Goal: Task Accomplishment & Management: Manage account settings

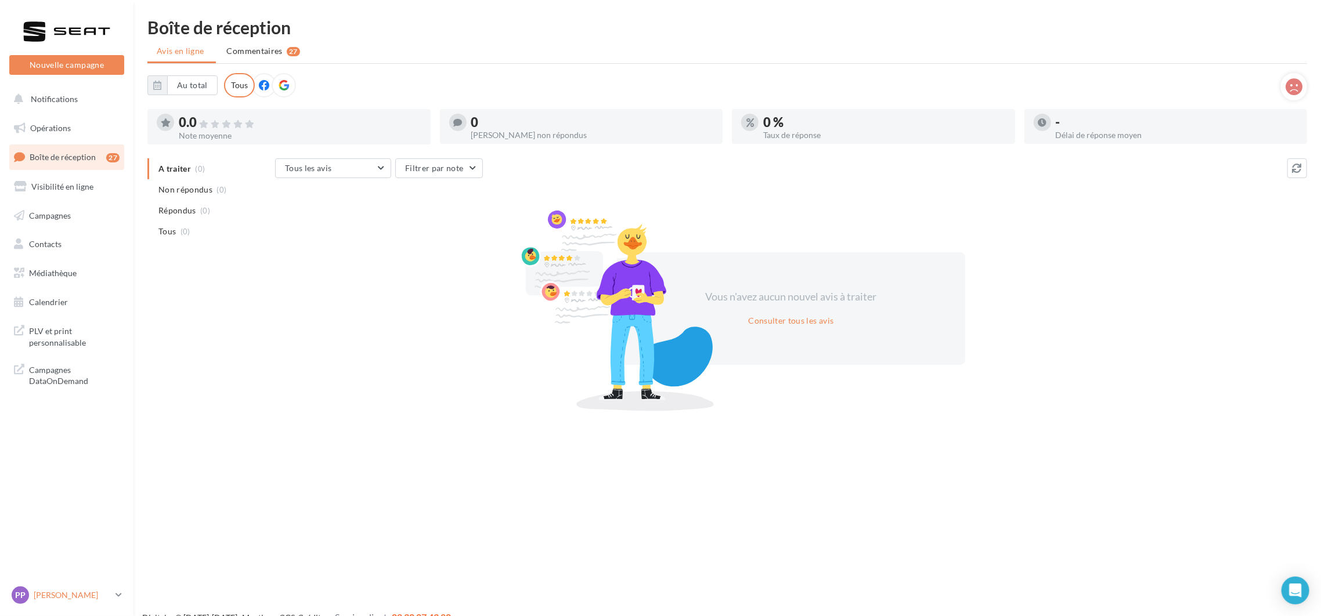
click at [78, 603] on div "PP [PERSON_NAME] SEAT-[GEOGRAPHIC_DATA]" at bounding box center [61, 595] width 99 height 17
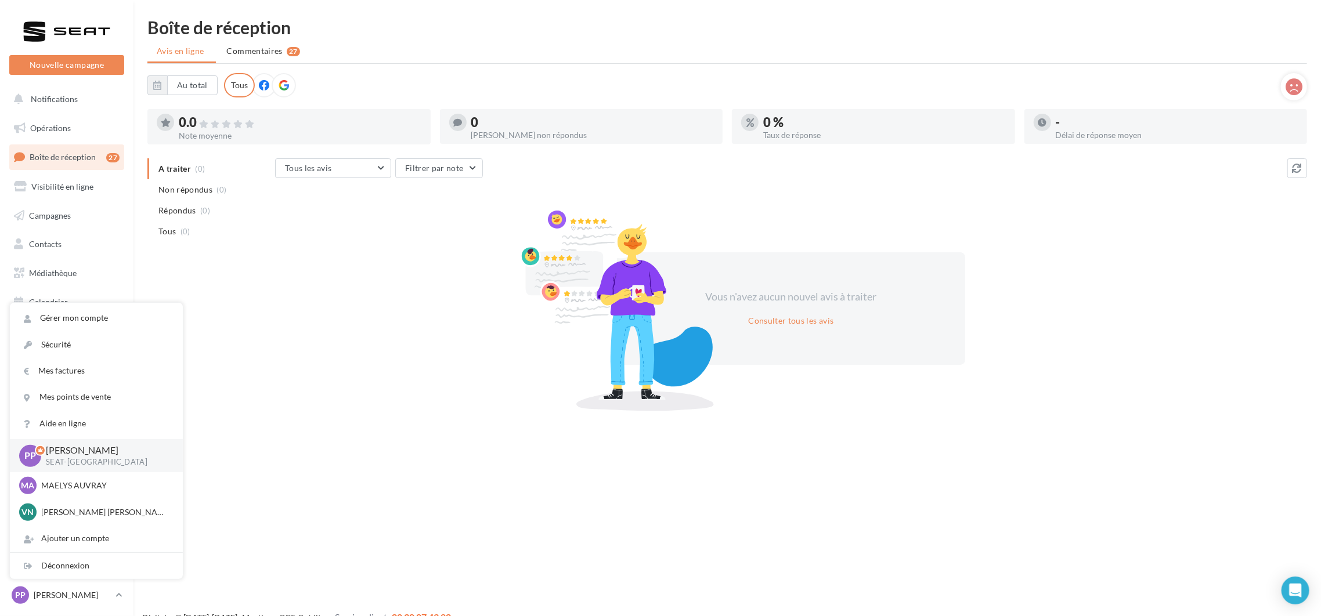
click at [259, 329] on div "A traiter (0) Non répondus (0) Répondus (0) Tous (0) Tous les avis Tous les avi…" at bounding box center [726, 282] width 1159 height 248
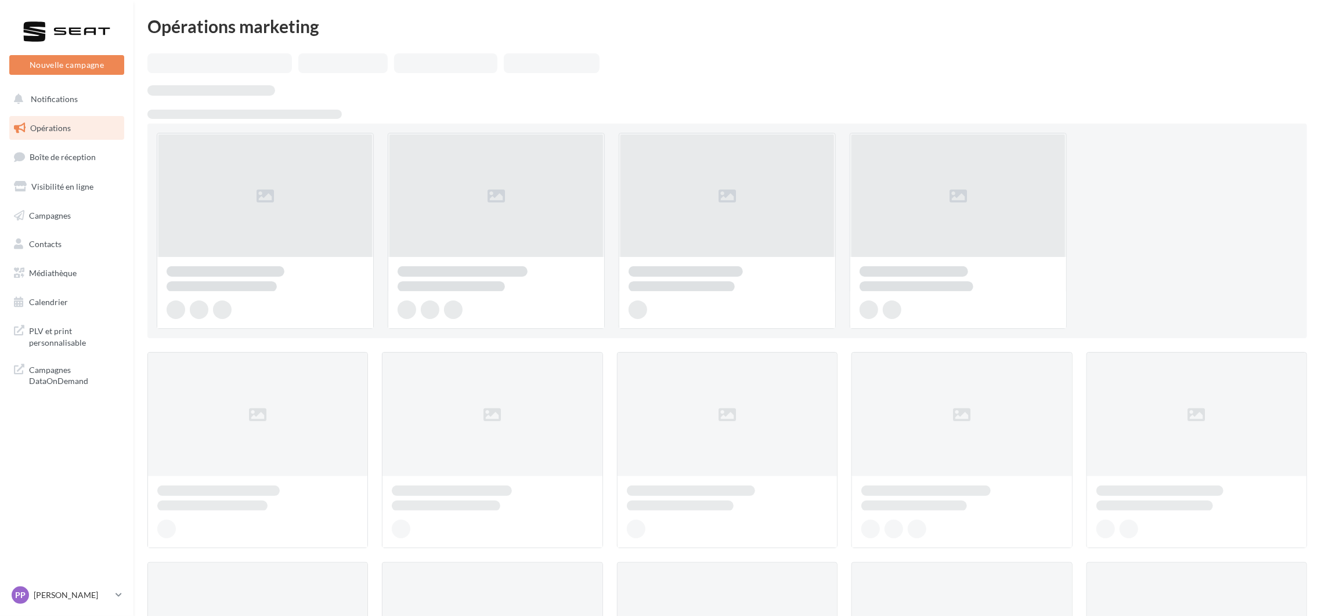
scroll to position [87, 0]
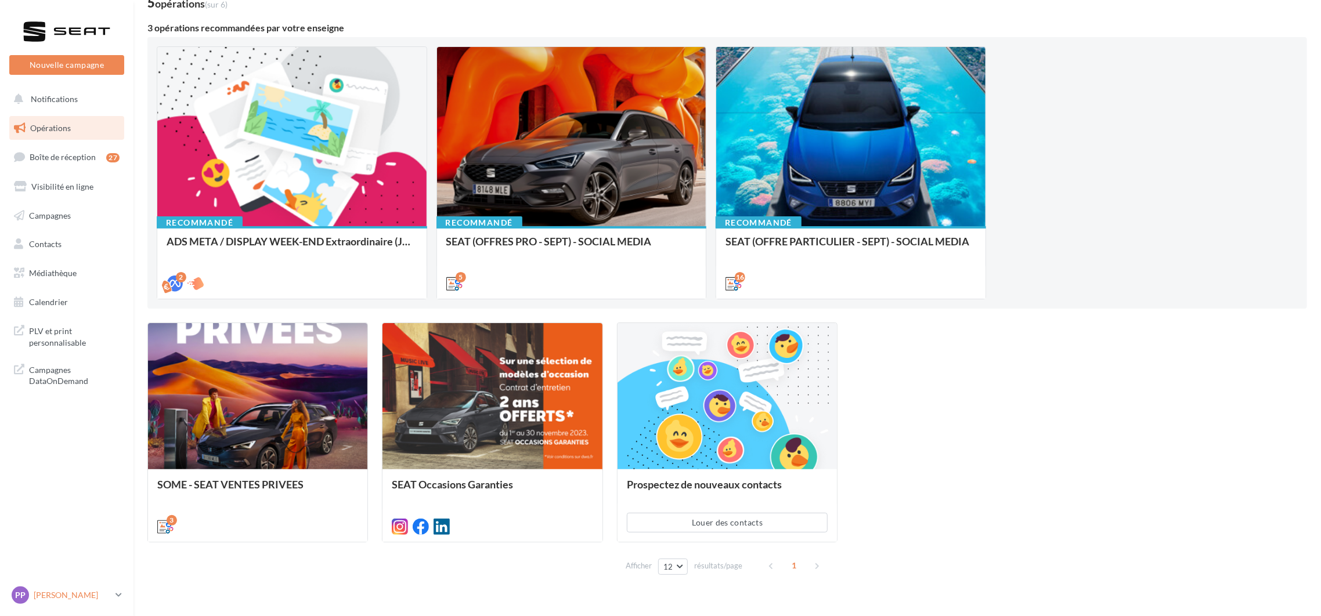
click at [110, 602] on div "PP [PERSON_NAME] SEAT-[GEOGRAPHIC_DATA]" at bounding box center [61, 595] width 99 height 17
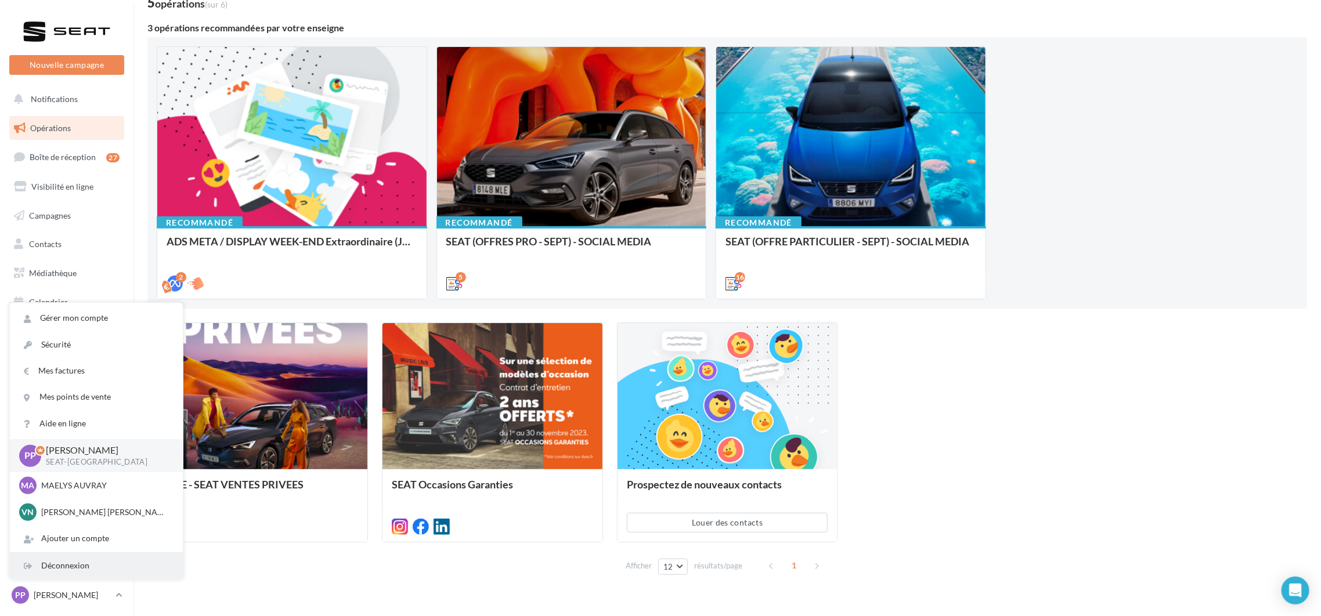
click at [82, 568] on div "Déconnexion" at bounding box center [96, 566] width 173 height 26
